Goal: Transaction & Acquisition: Purchase product/service

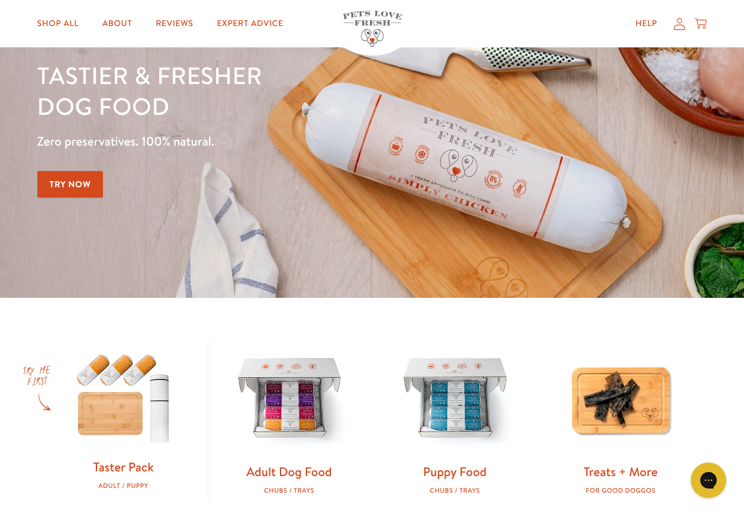
scroll to position [178, 0]
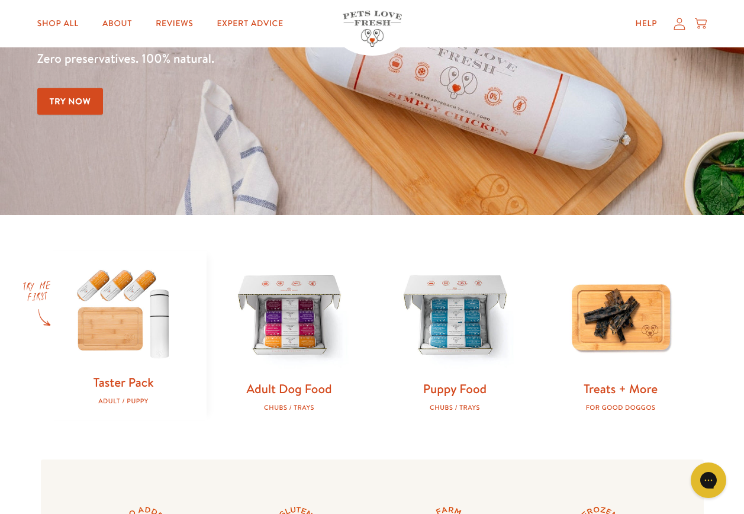
click at [159, 357] on img at bounding box center [124, 312] width 128 height 123
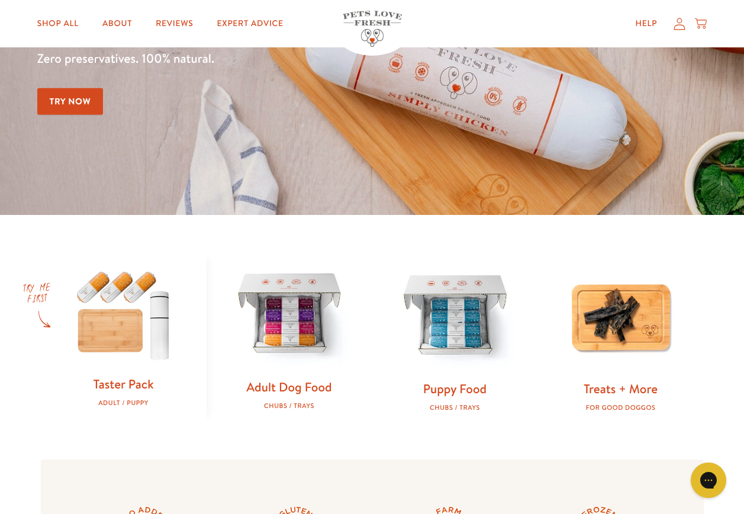
click at [312, 345] on img at bounding box center [290, 315] width 128 height 128
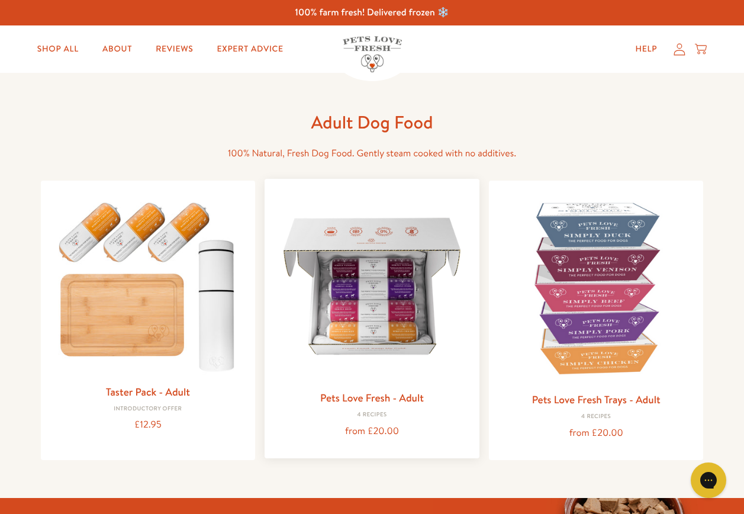
click at [351, 309] on img at bounding box center [372, 286] width 196 height 196
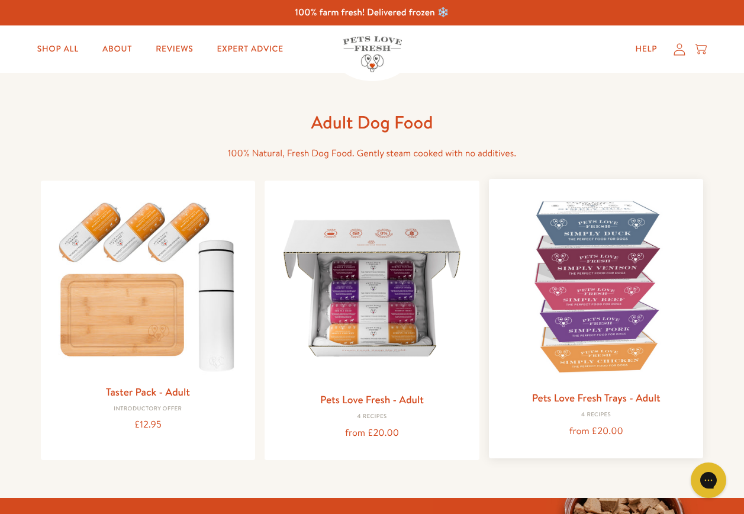
click at [592, 313] on img at bounding box center [597, 286] width 196 height 196
